Goal: Book appointment/travel/reservation

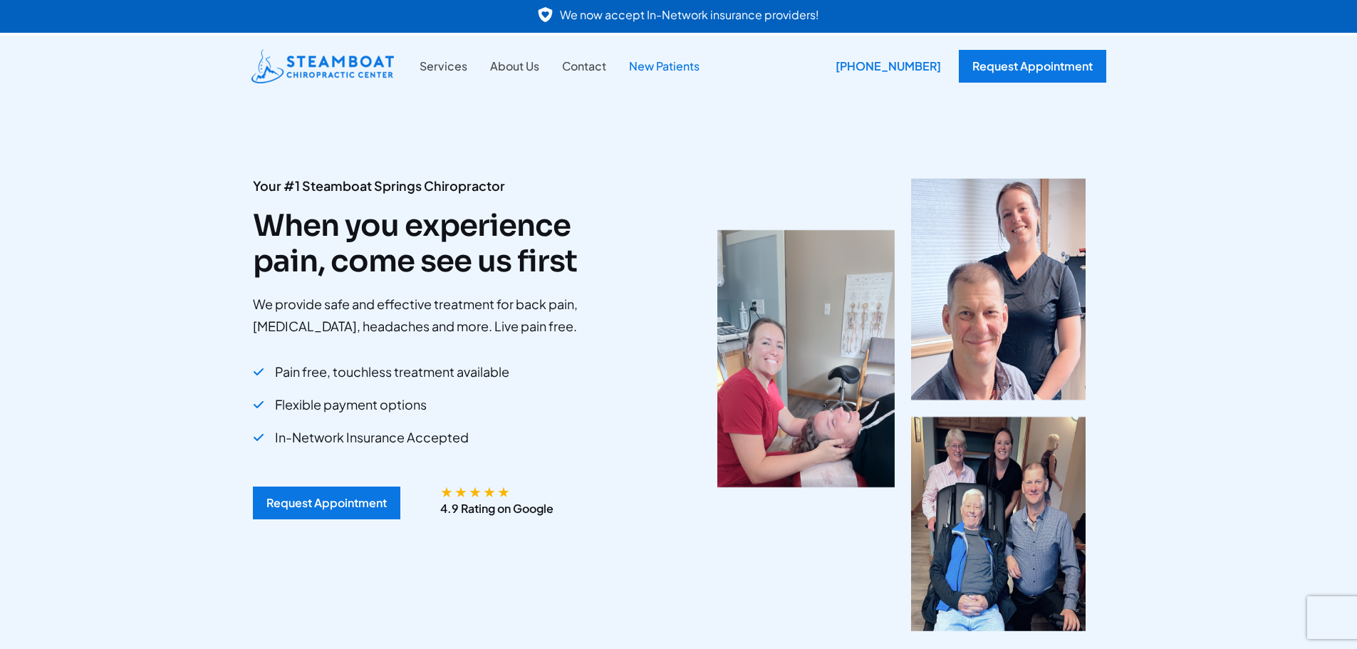
click at [663, 61] on link "New Patients" at bounding box center [663, 66] width 93 height 19
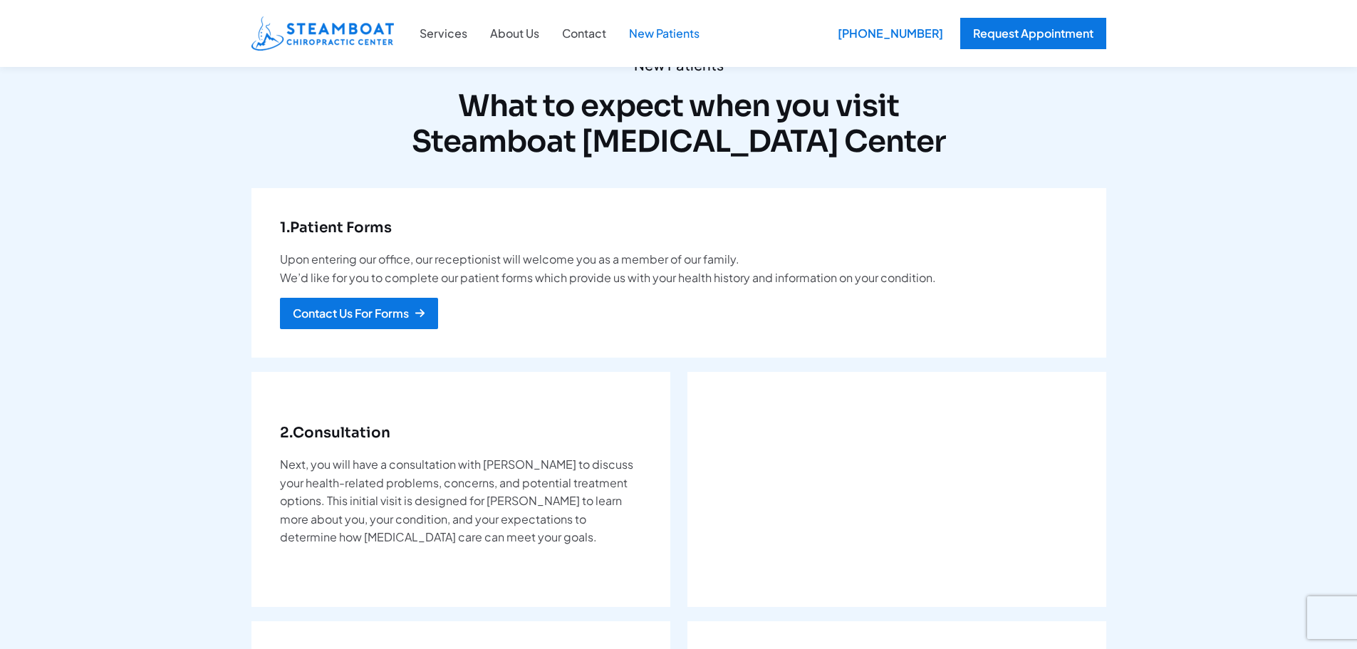
scroll to position [71, 0]
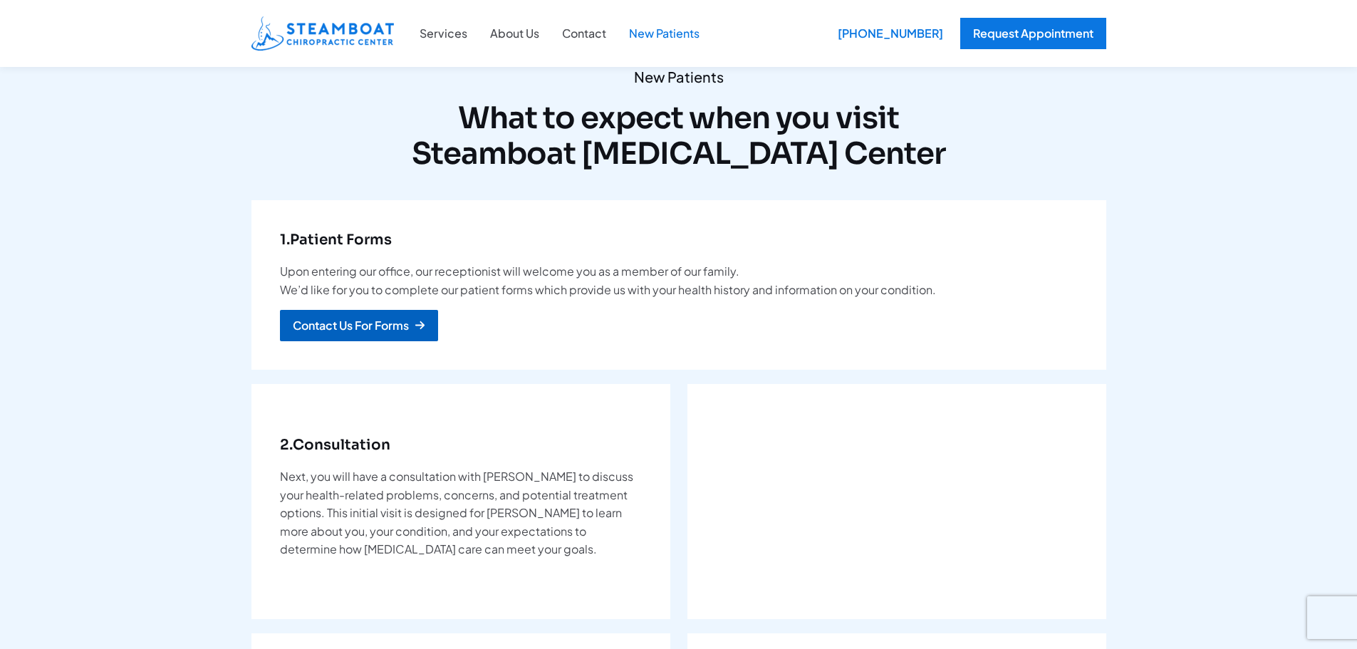
click at [340, 320] on div "Contact Us For Forms" at bounding box center [351, 325] width 116 height 11
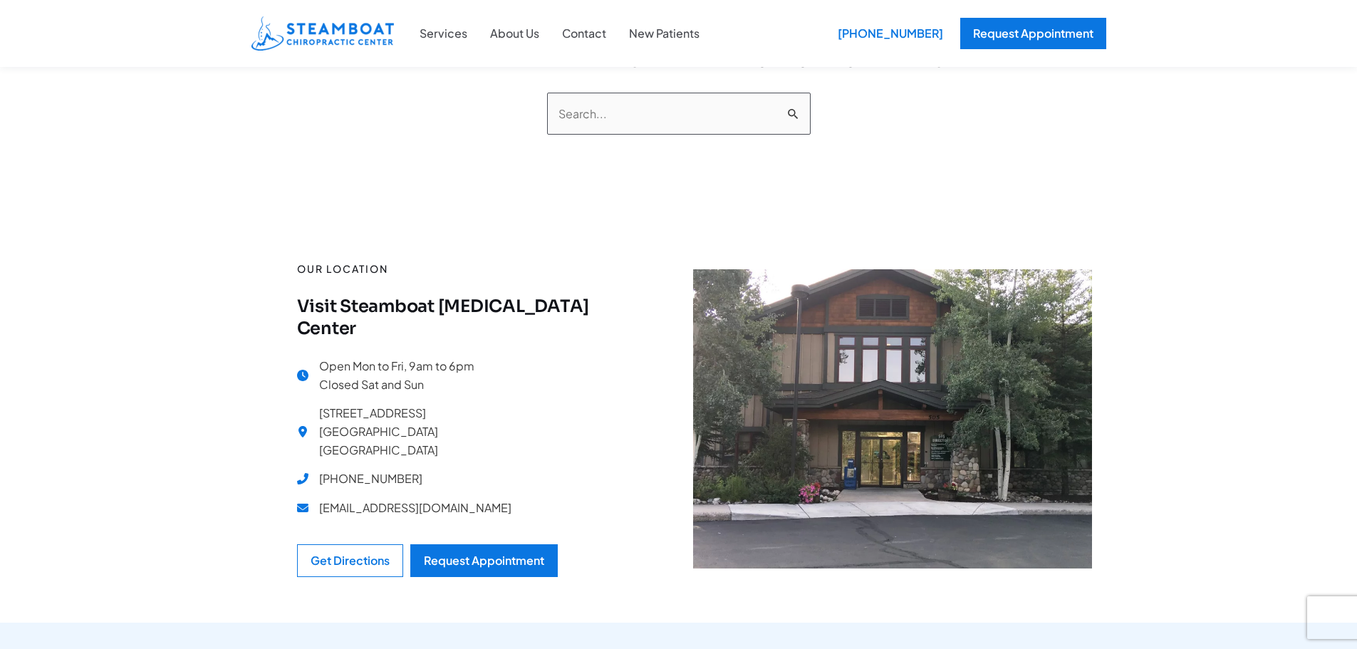
scroll to position [142, 0]
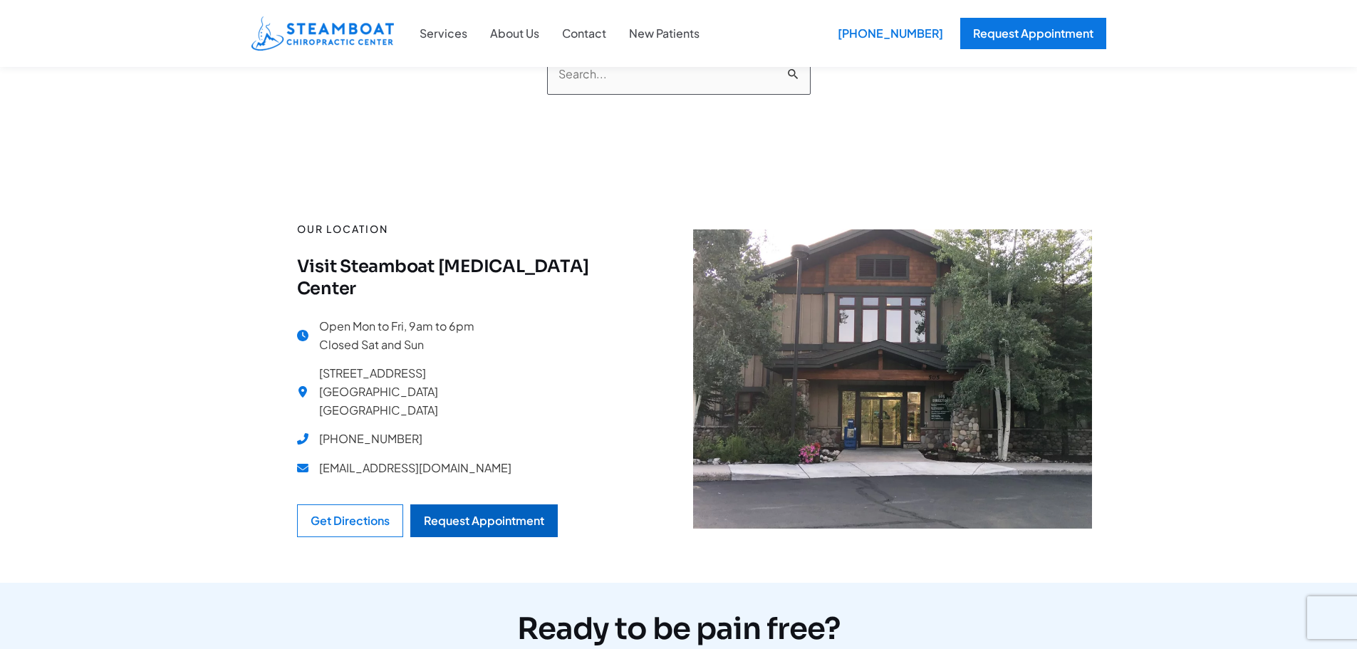
click at [509, 515] on div "Request Appointment" at bounding box center [484, 520] width 120 height 11
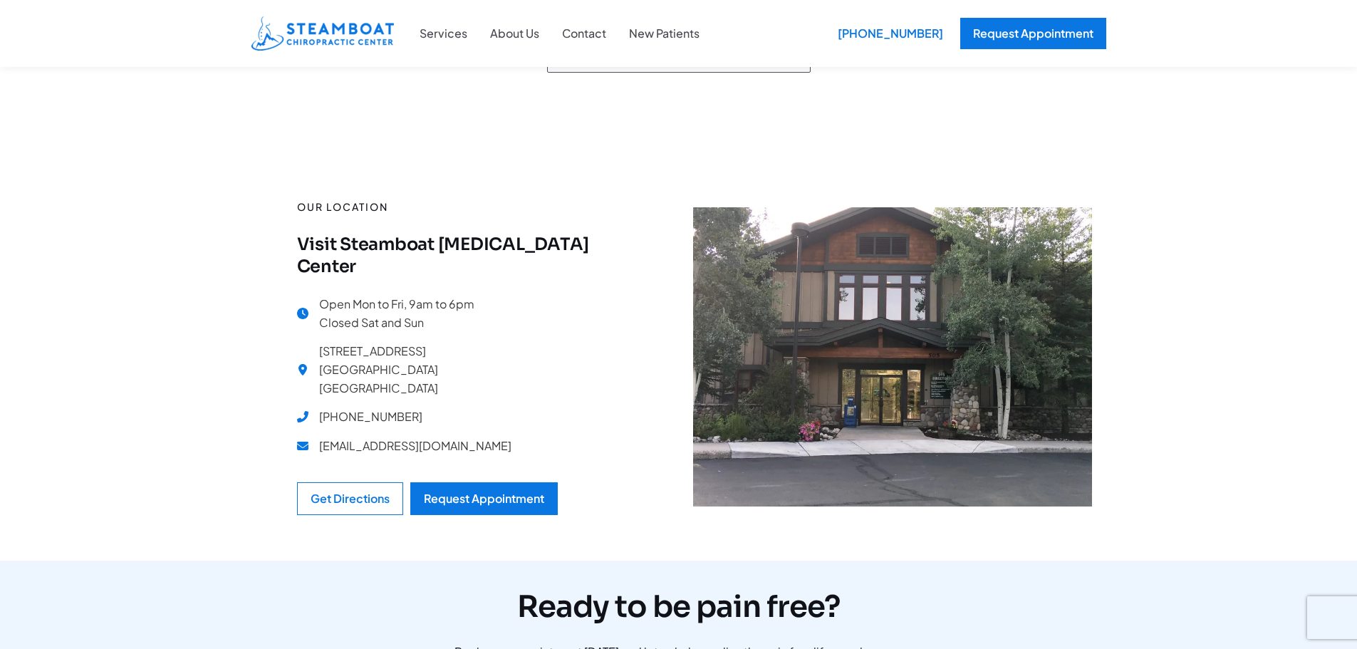
scroll to position [71, 0]
